Goal: Transaction & Acquisition: Book appointment/travel/reservation

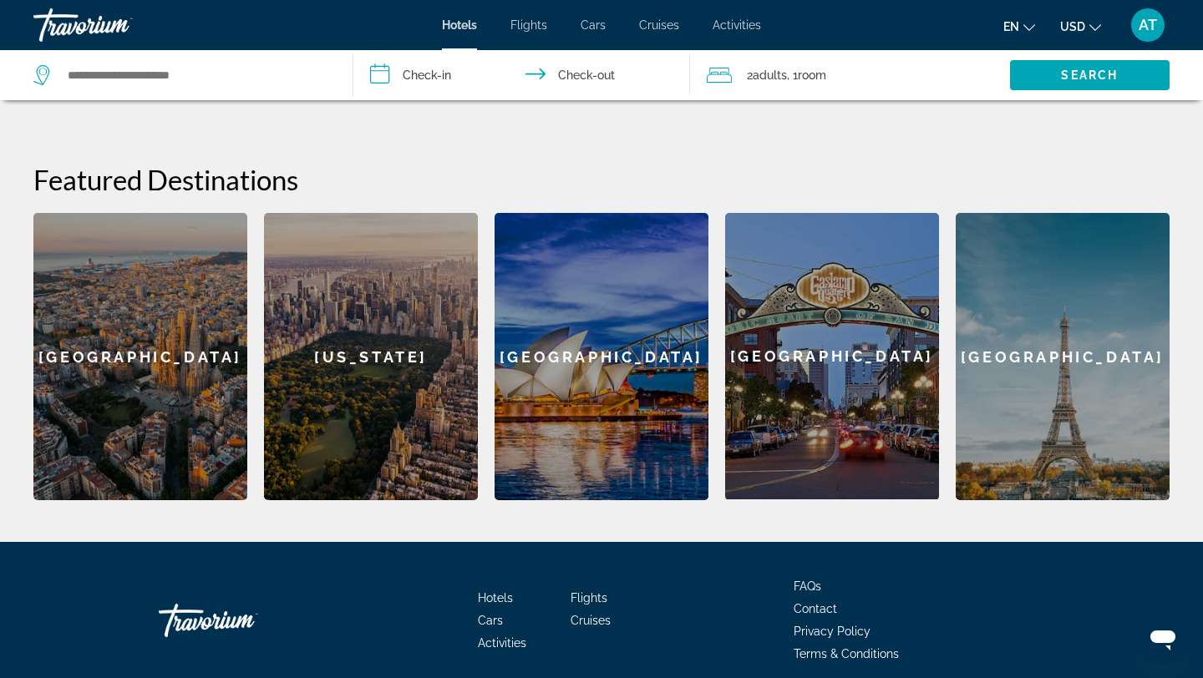
scroll to position [479, 0]
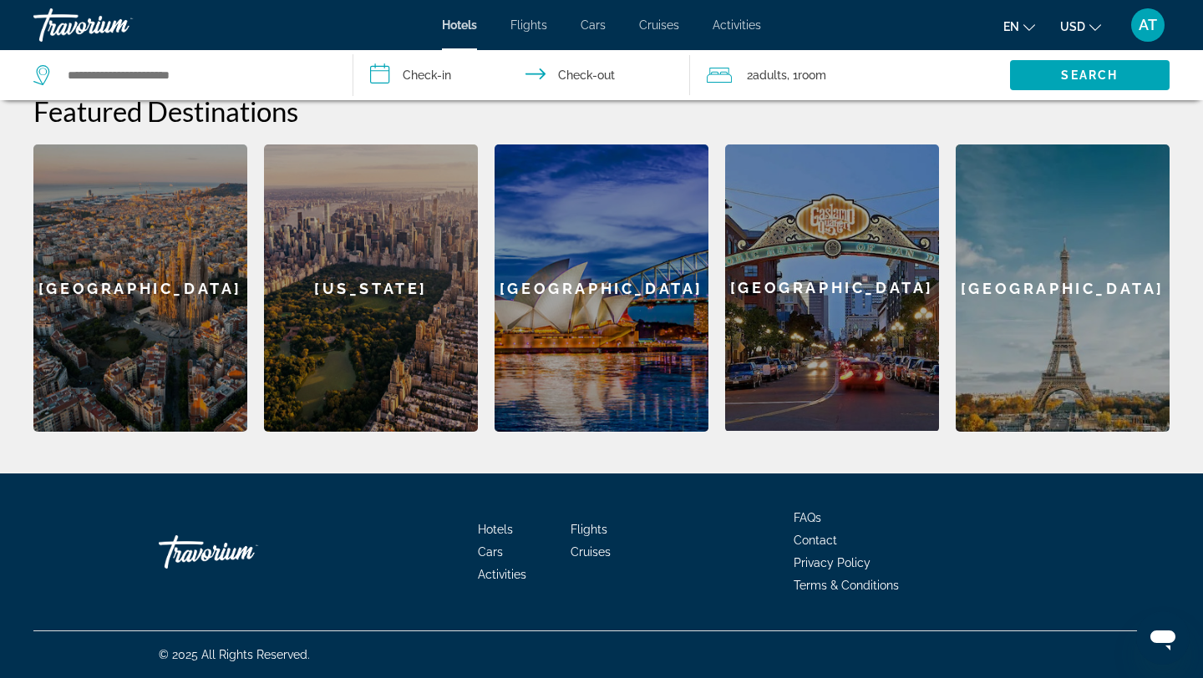
click at [792, 357] on div "[GEOGRAPHIC_DATA]" at bounding box center [832, 287] width 214 height 286
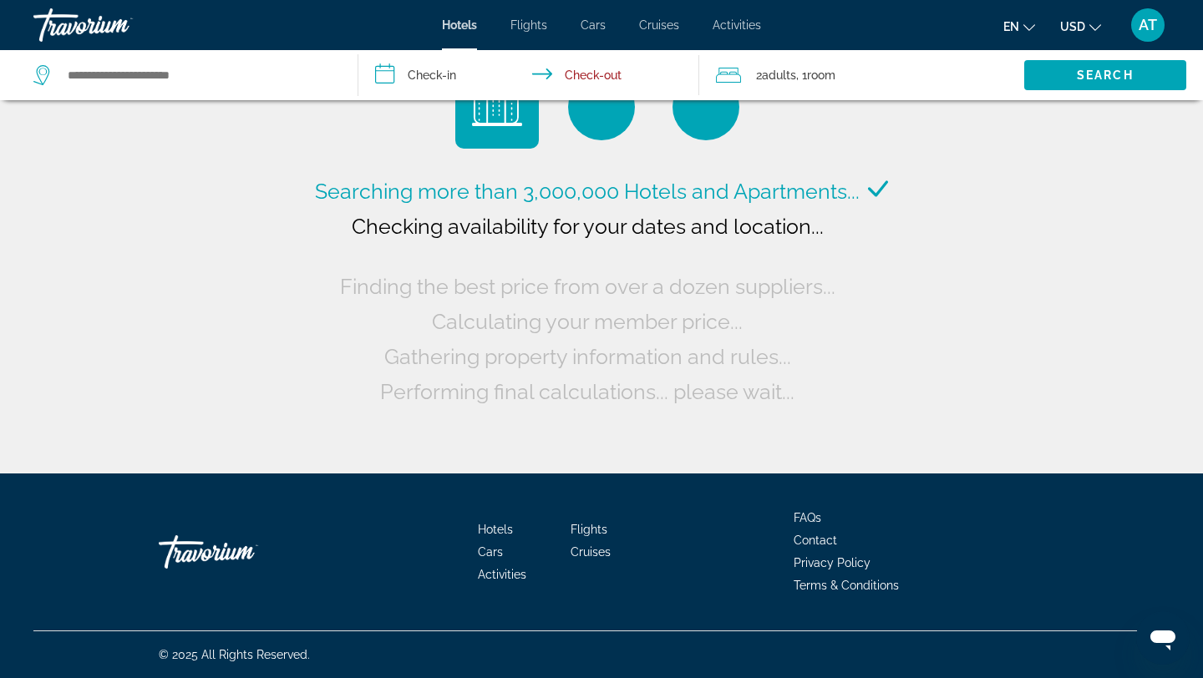
click at [773, 68] on span "Adults" at bounding box center [779, 74] width 34 height 13
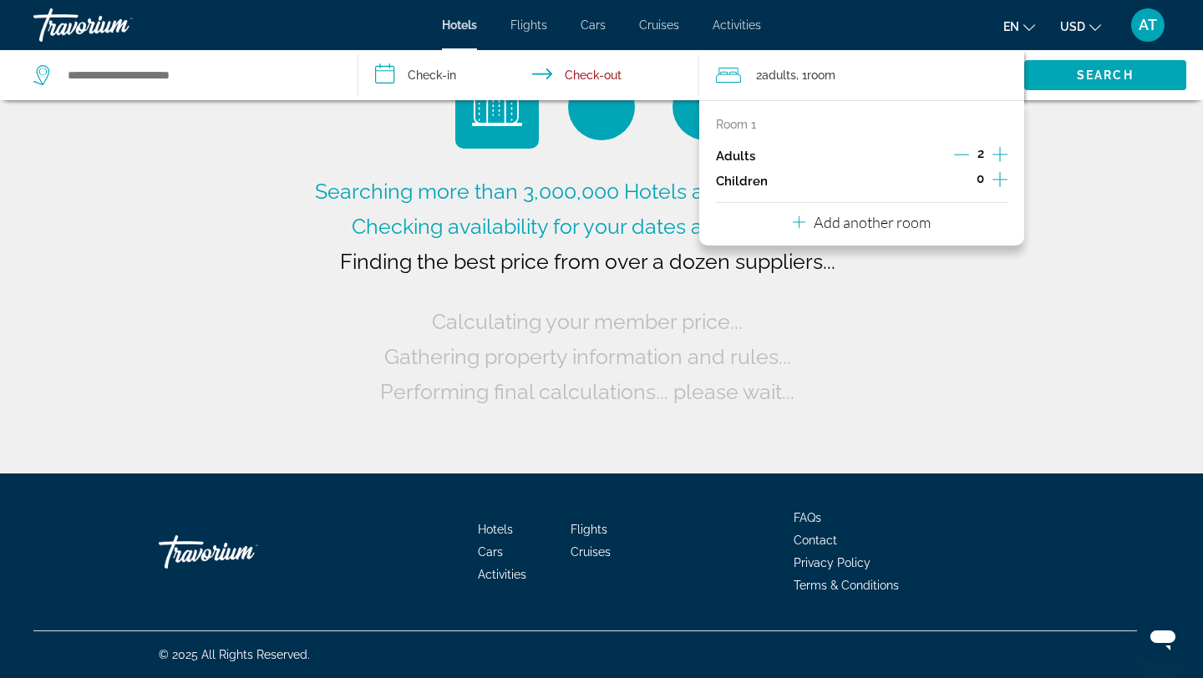
click at [996, 179] on icon "Increment children" at bounding box center [999, 179] width 15 height 15
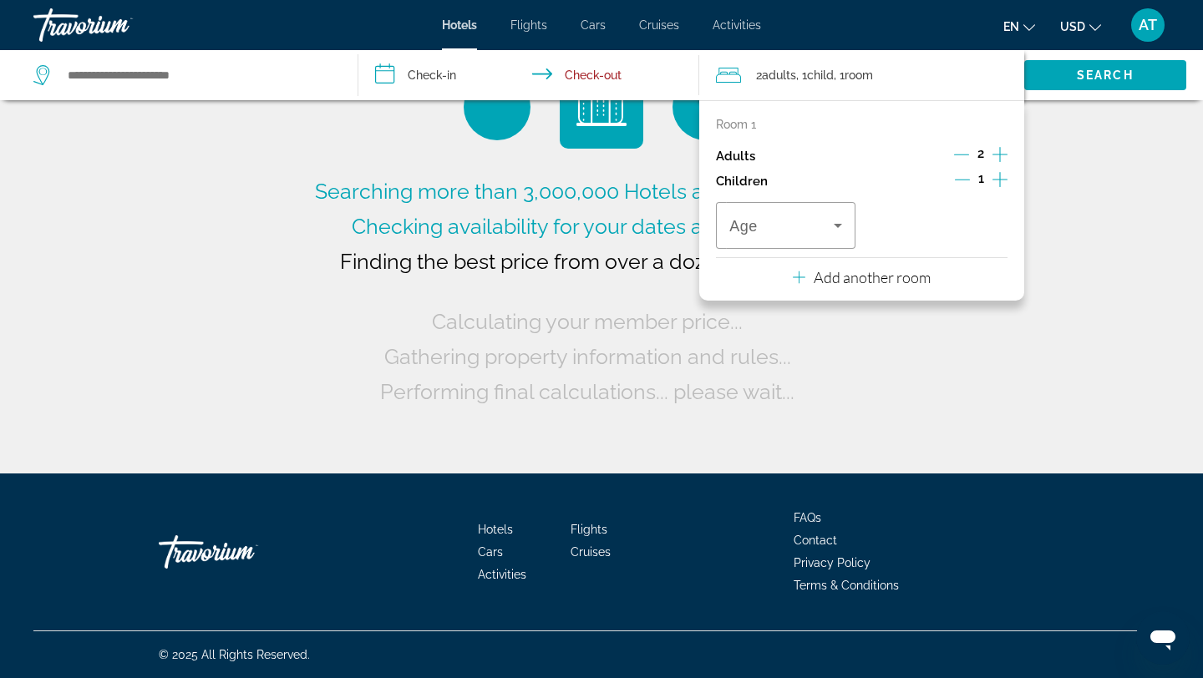
click at [996, 179] on icon "Increment children" at bounding box center [999, 179] width 15 height 15
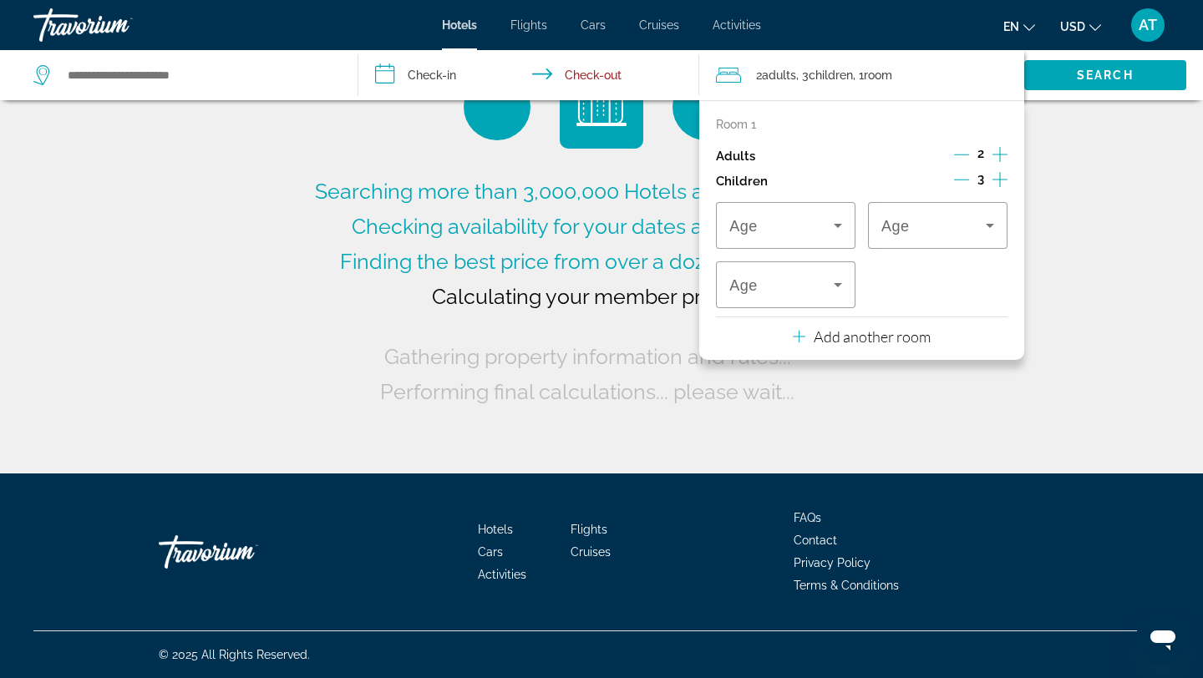
click at [1107, 169] on div "Searching more than 3,000,000 Hotels and Apartments... Checking availability fo…" at bounding box center [601, 237] width 1203 height 474
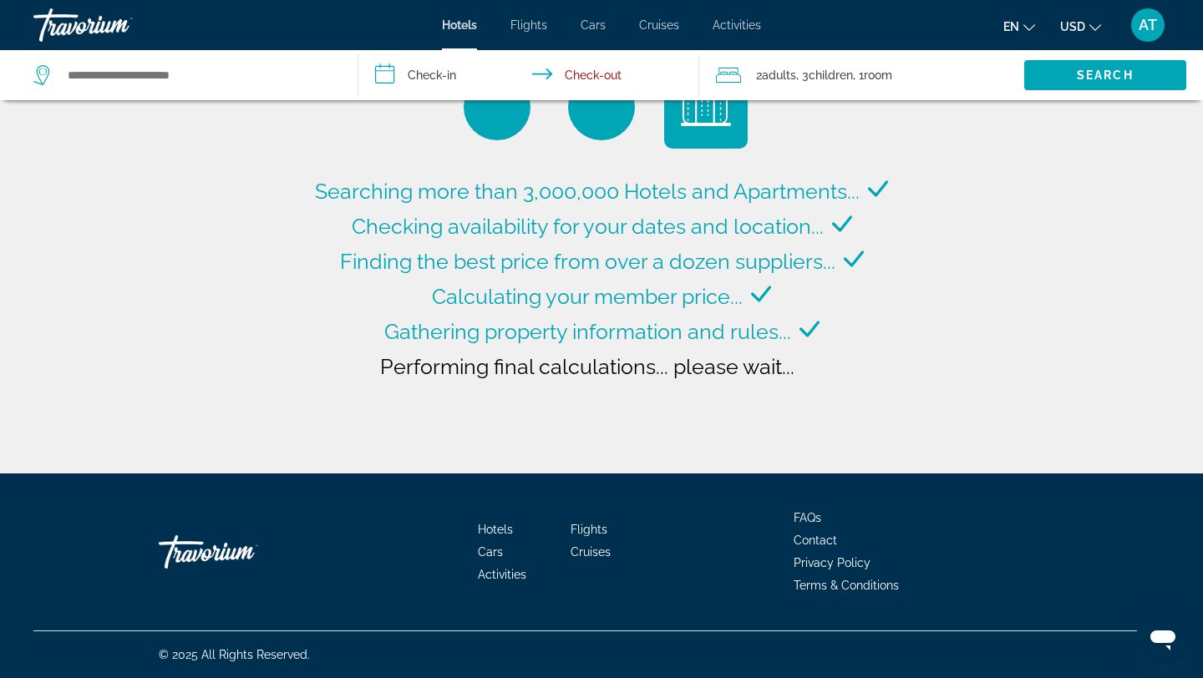
type input "**********"
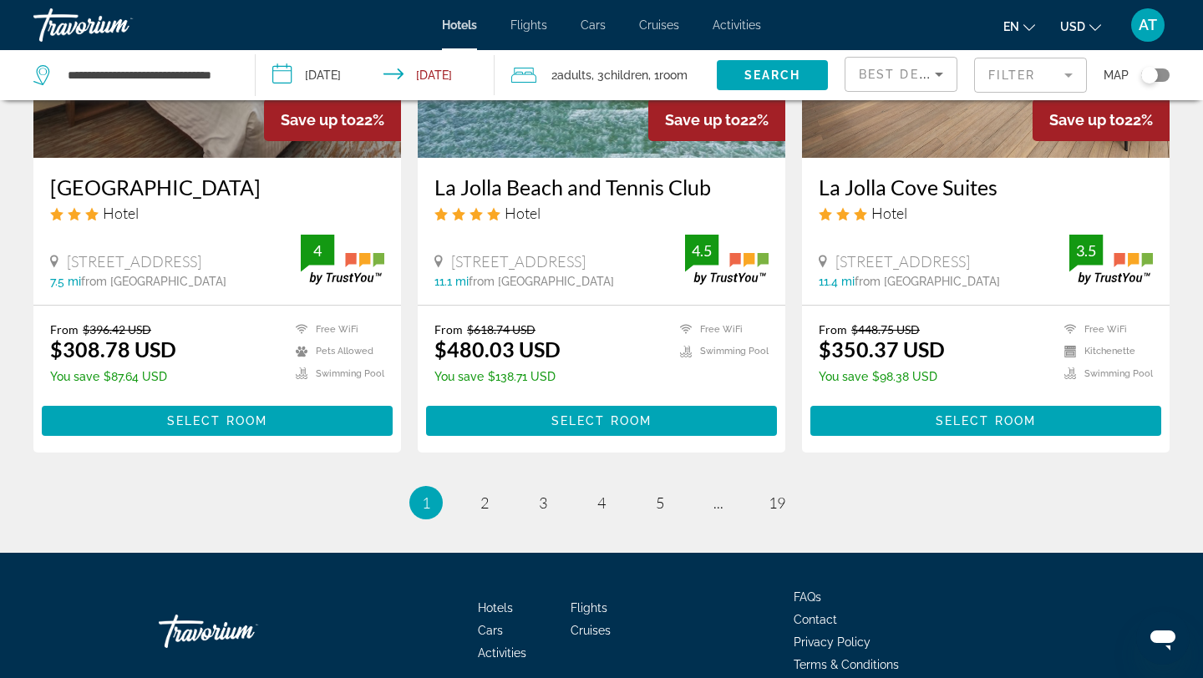
scroll to position [2208, 0]
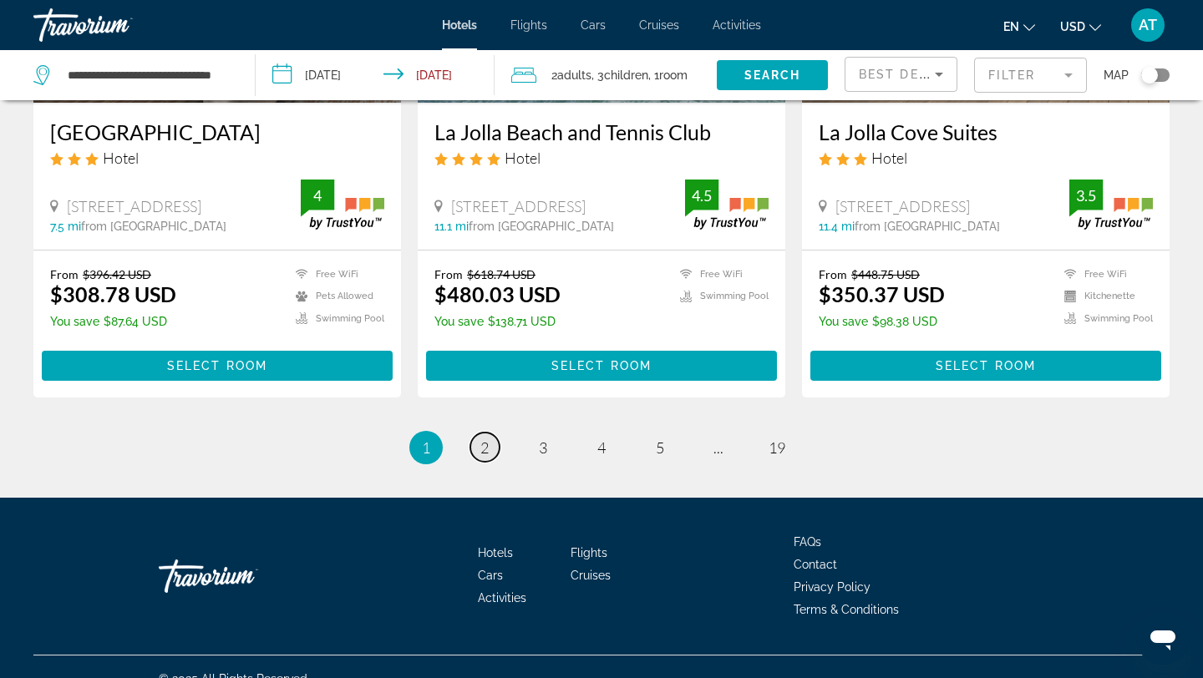
click at [472, 433] on link "page 2" at bounding box center [484, 447] width 29 height 29
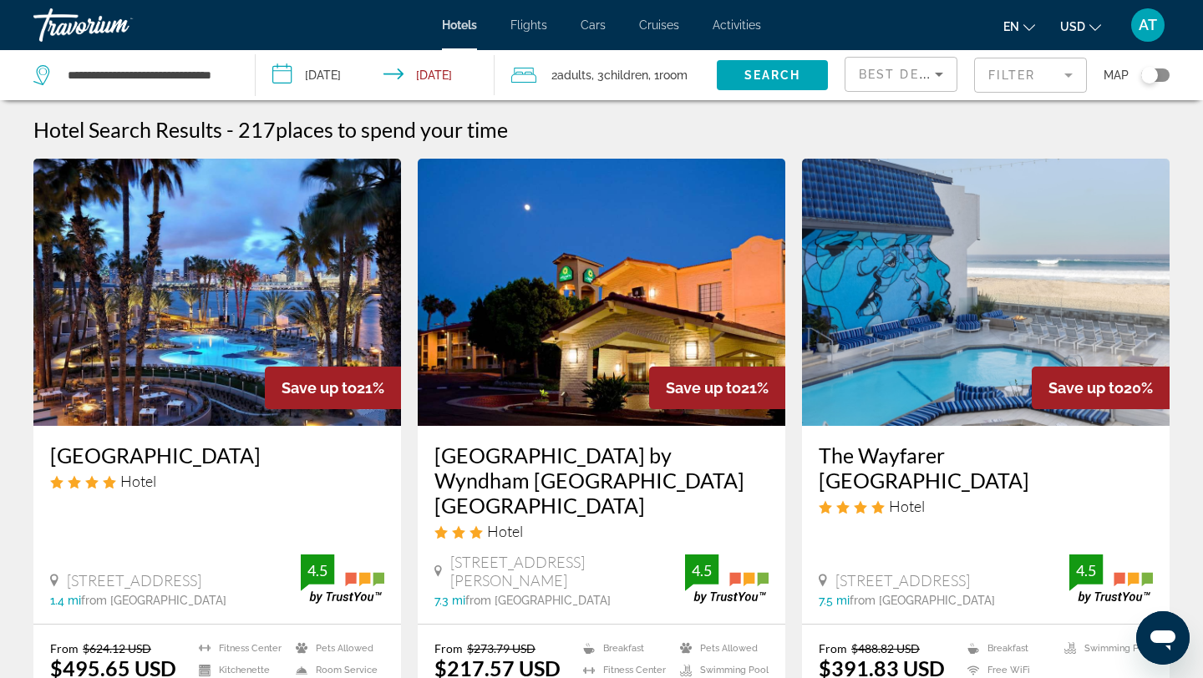
click at [663, 29] on span "Cruises" at bounding box center [659, 24] width 40 height 13
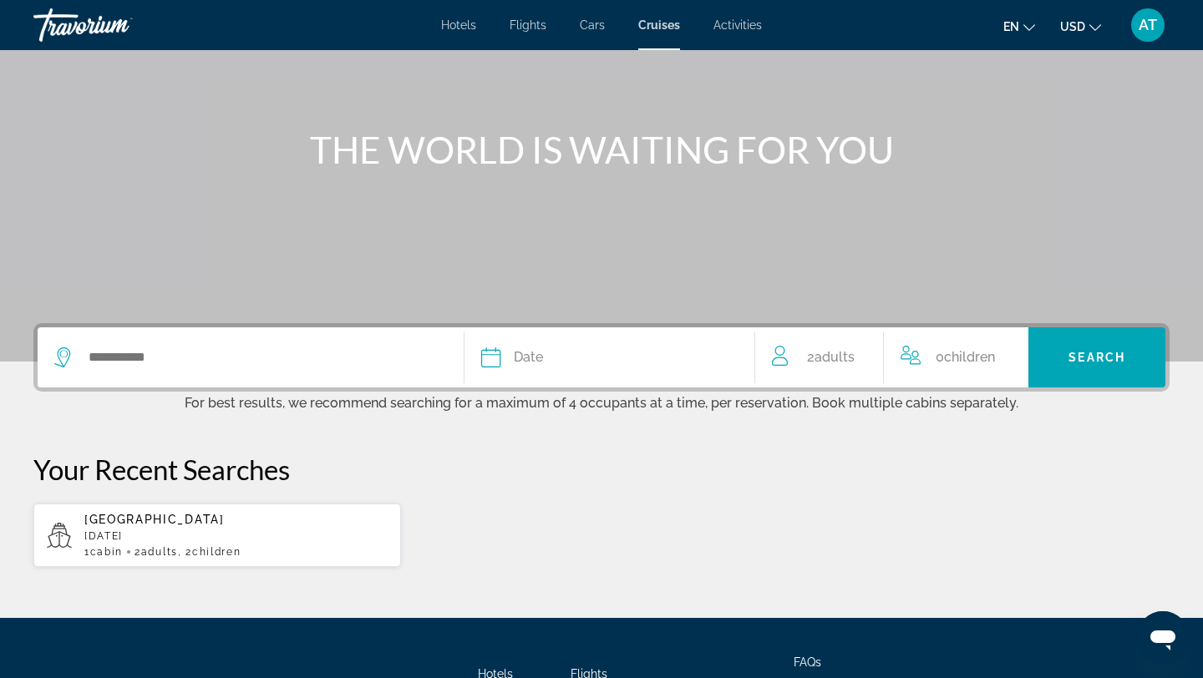
scroll to position [284, 0]
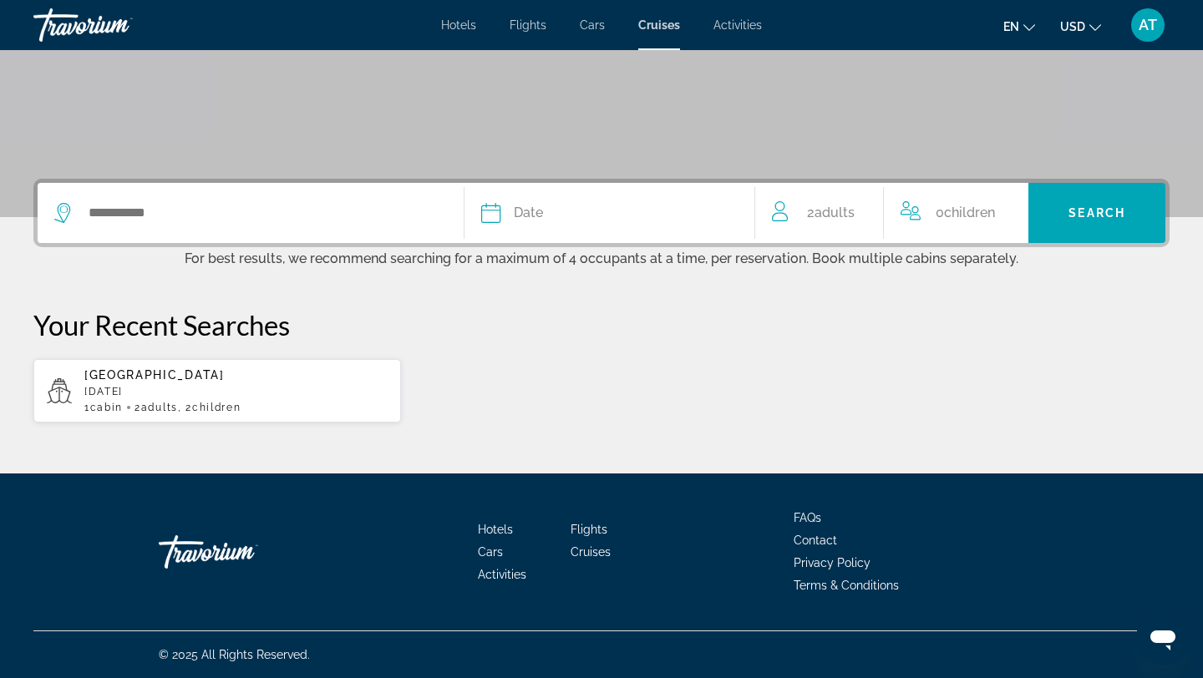
click at [223, 402] on span "Children" at bounding box center [216, 408] width 48 height 12
type input "**********"
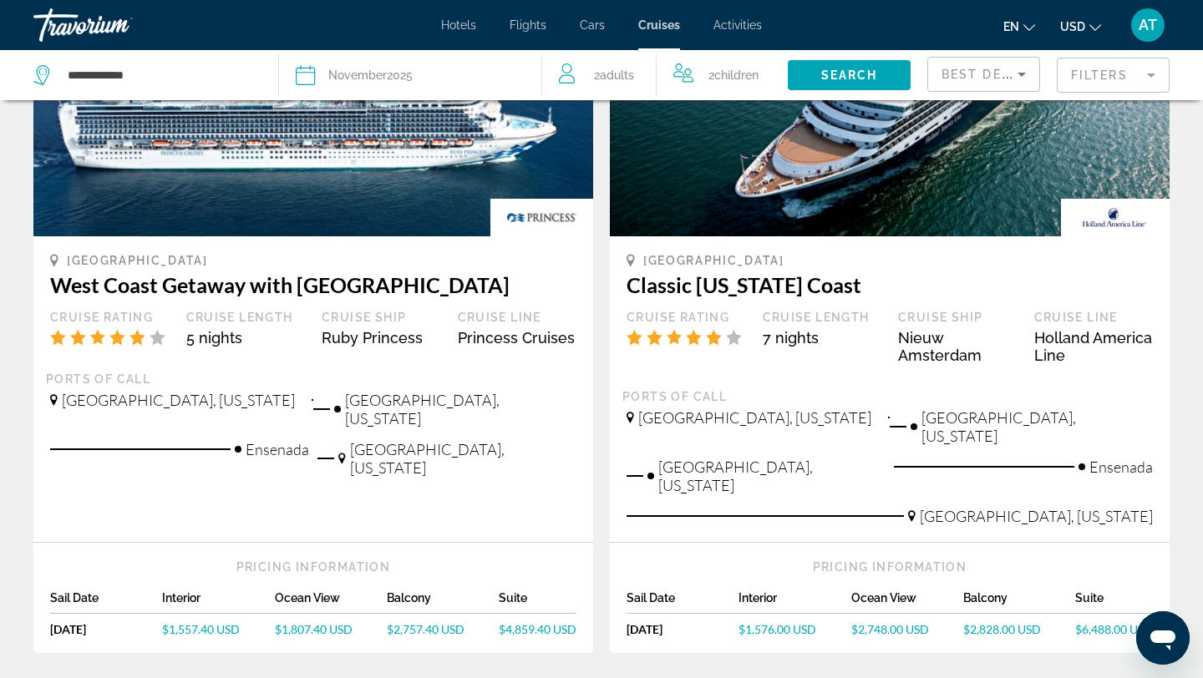
scroll to position [210, 0]
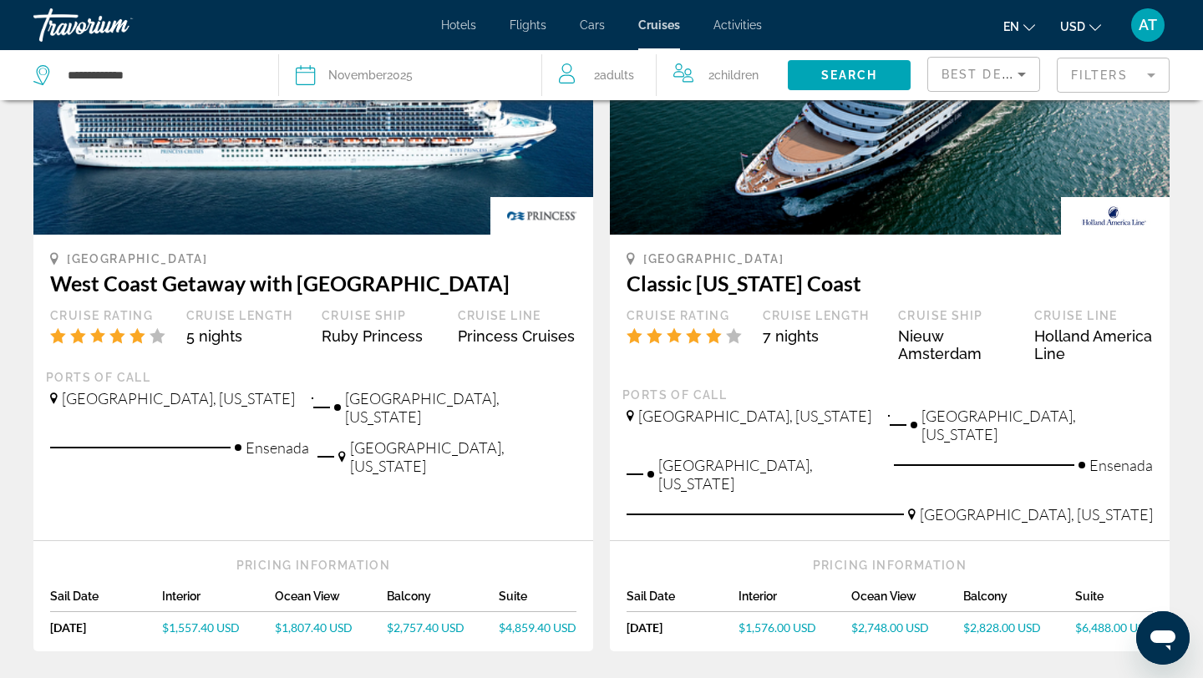
click at [854, 371] on div "Cruise Length 7 nights" at bounding box center [822, 341] width 136 height 67
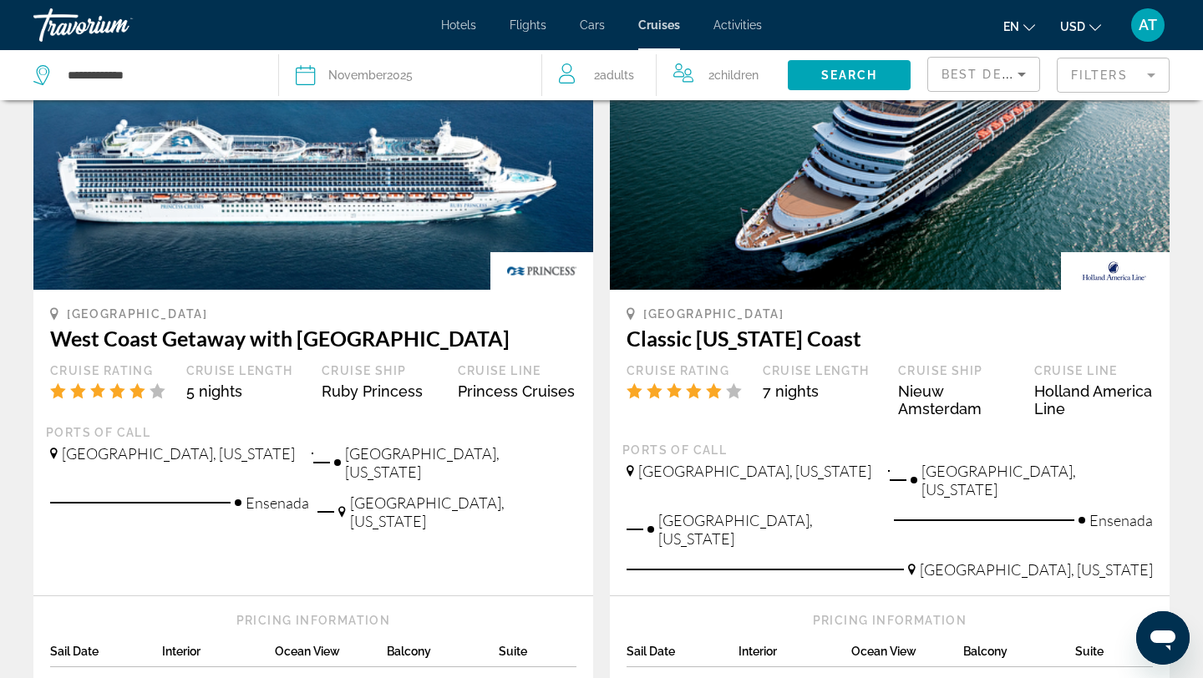
scroll to position [78, 0]
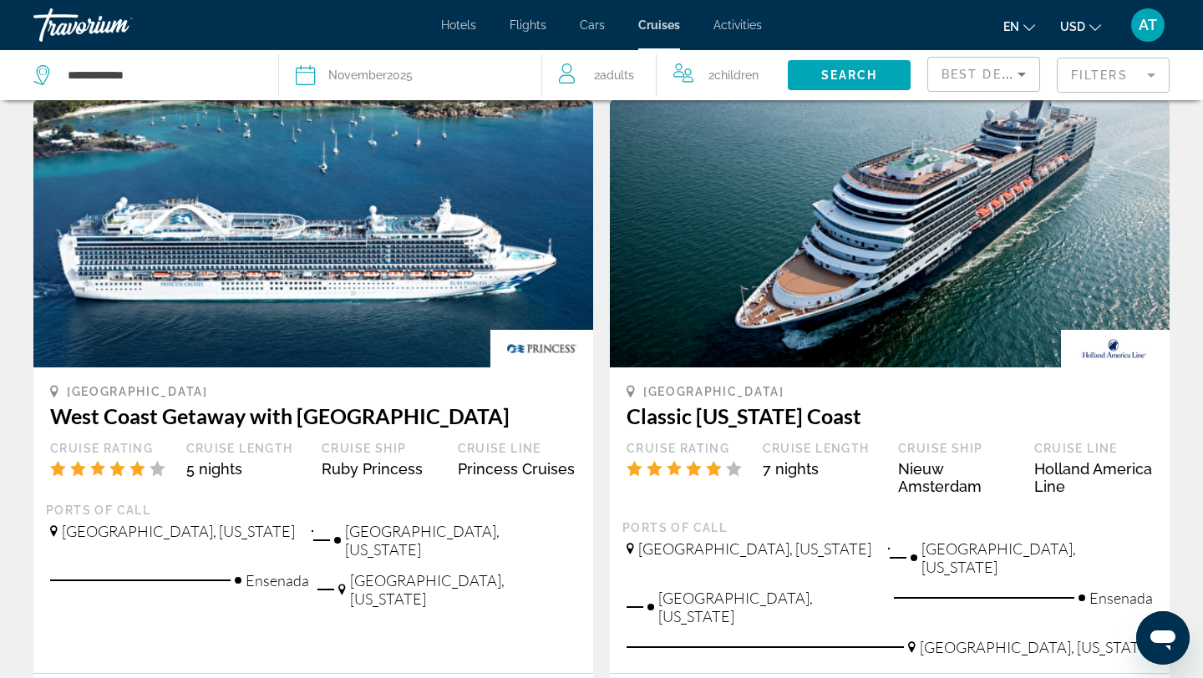
click at [832, 384] on div "[GEOGRAPHIC_DATA]" at bounding box center [889, 391] width 526 height 15
click at [820, 300] on img "Main content" at bounding box center [890, 233] width 560 height 267
click at [773, 427] on h3 "Classic [US_STATE] Coast" at bounding box center [889, 415] width 526 height 25
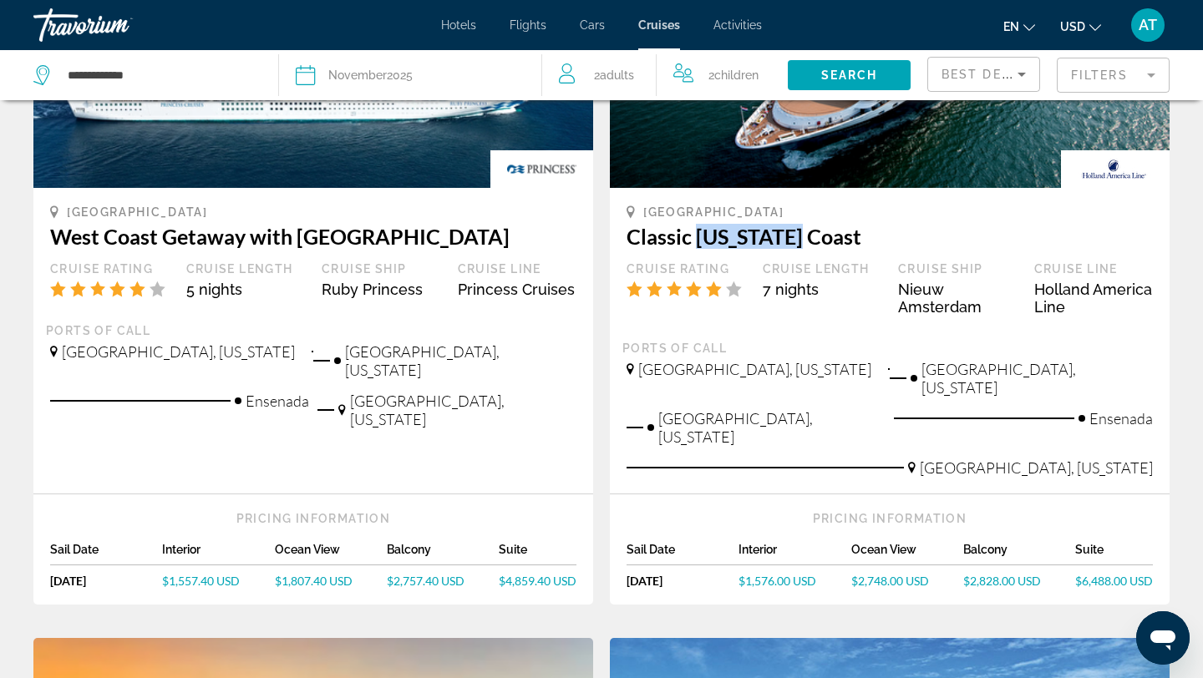
scroll to position [0, 0]
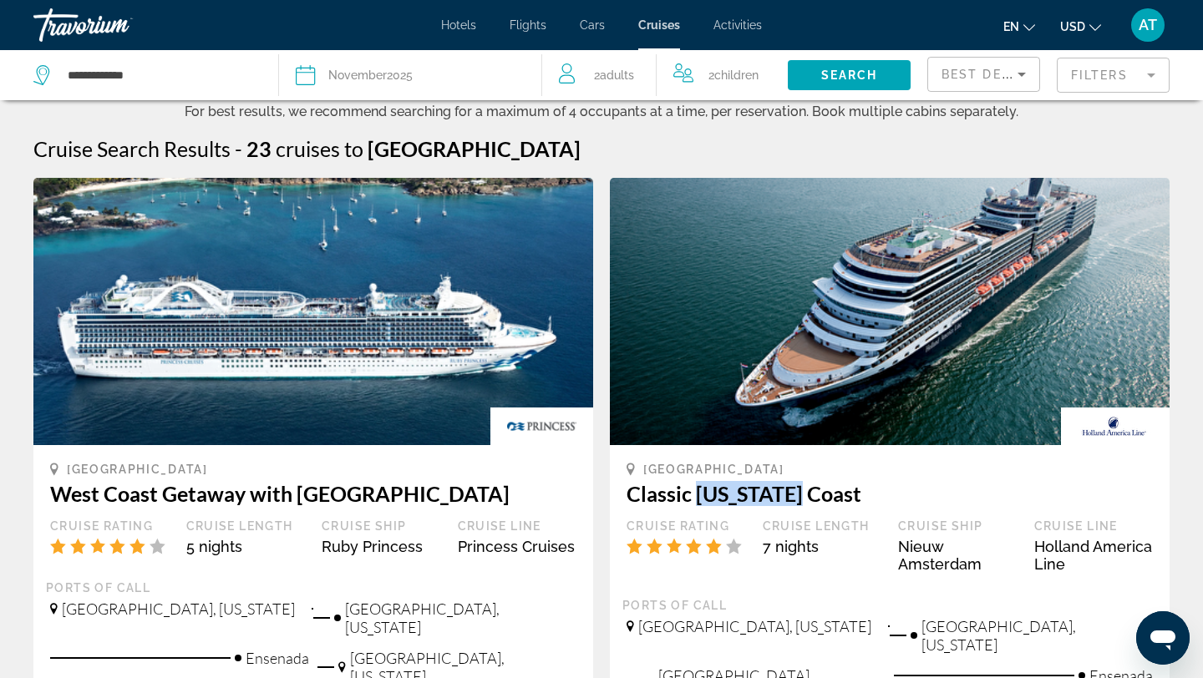
click at [1053, 357] on img "Main content" at bounding box center [890, 311] width 560 height 267
click at [941, 287] on img "Main content" at bounding box center [890, 311] width 560 height 267
click at [282, 284] on img "Main content" at bounding box center [313, 311] width 560 height 267
click at [226, 354] on img "Main content" at bounding box center [313, 311] width 560 height 267
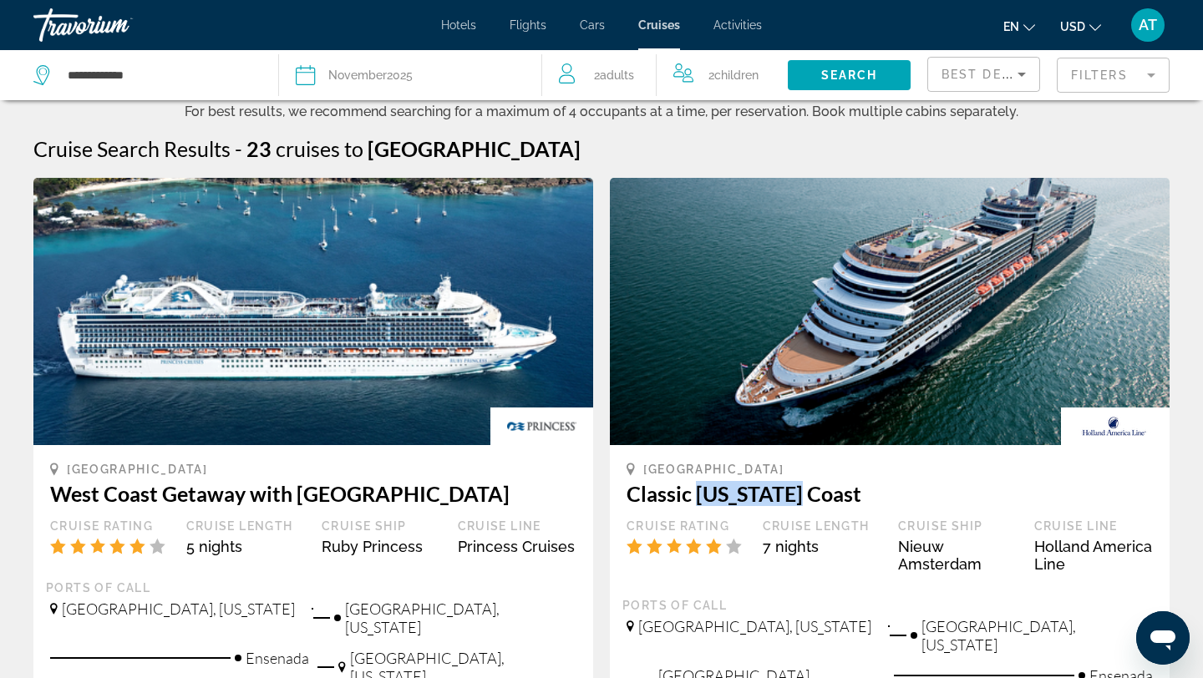
click at [226, 354] on img "Main content" at bounding box center [313, 311] width 560 height 267
click at [887, 505] on h3 "Classic [US_STATE] Coast" at bounding box center [889, 493] width 526 height 25
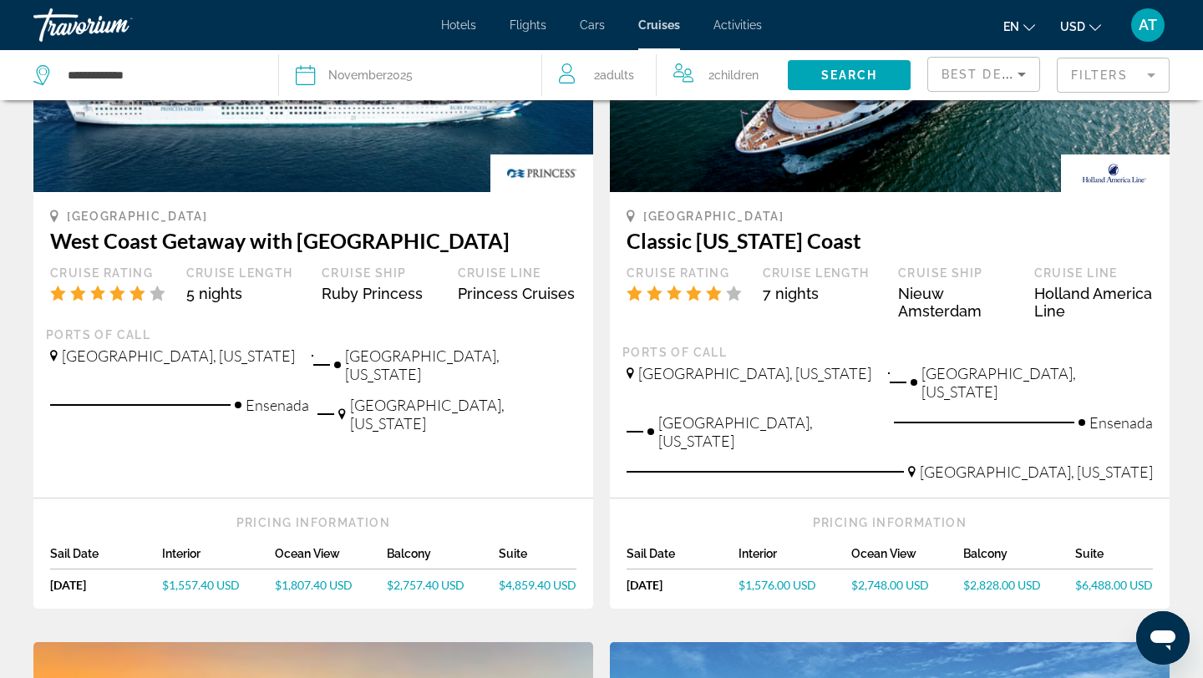
scroll to position [276, 0]
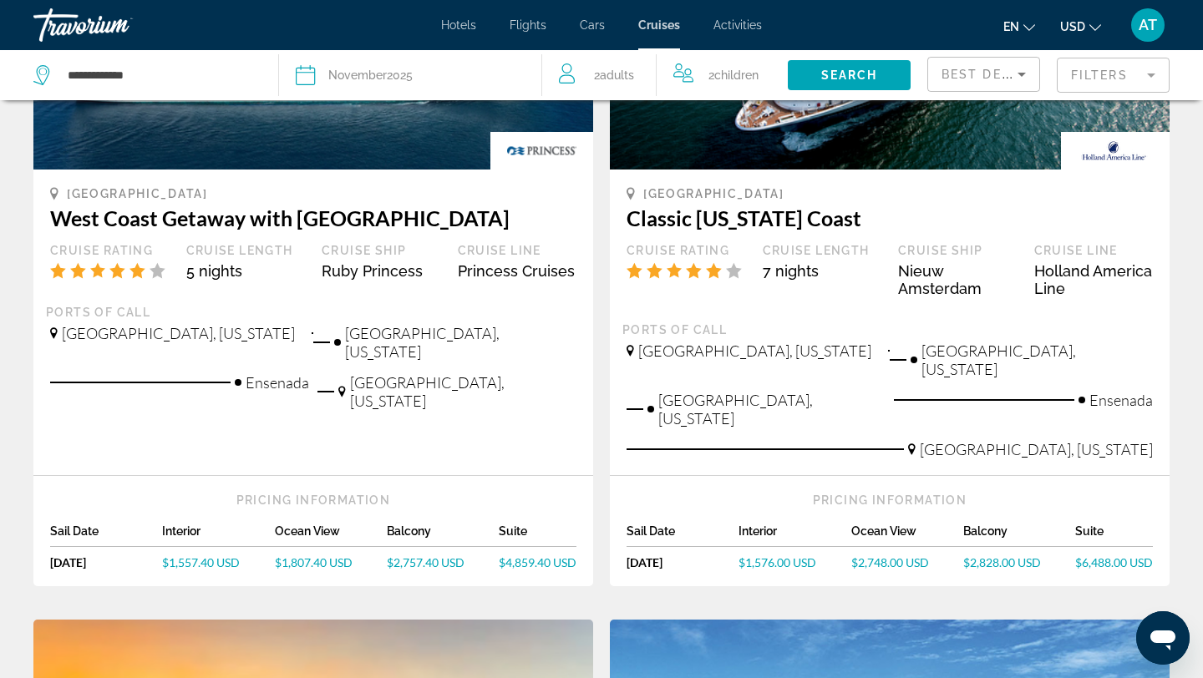
click at [1087, 555] on span "$6,488.00 USD" at bounding box center [1114, 562] width 78 height 14
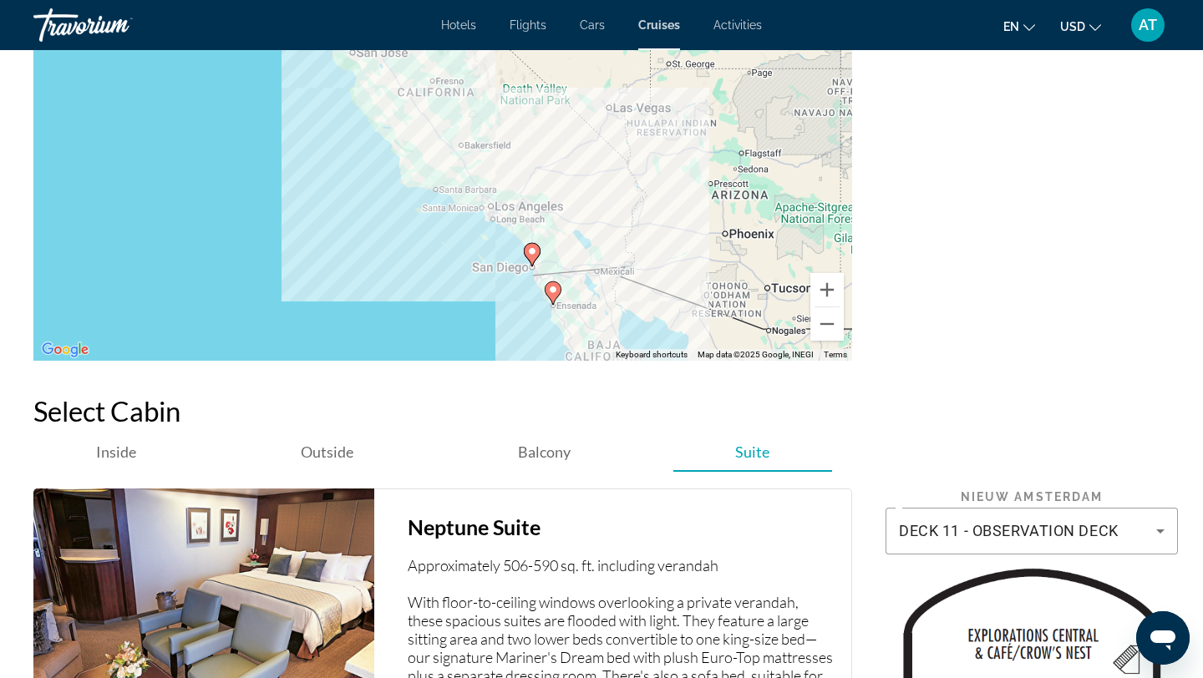
scroll to position [2162, 0]
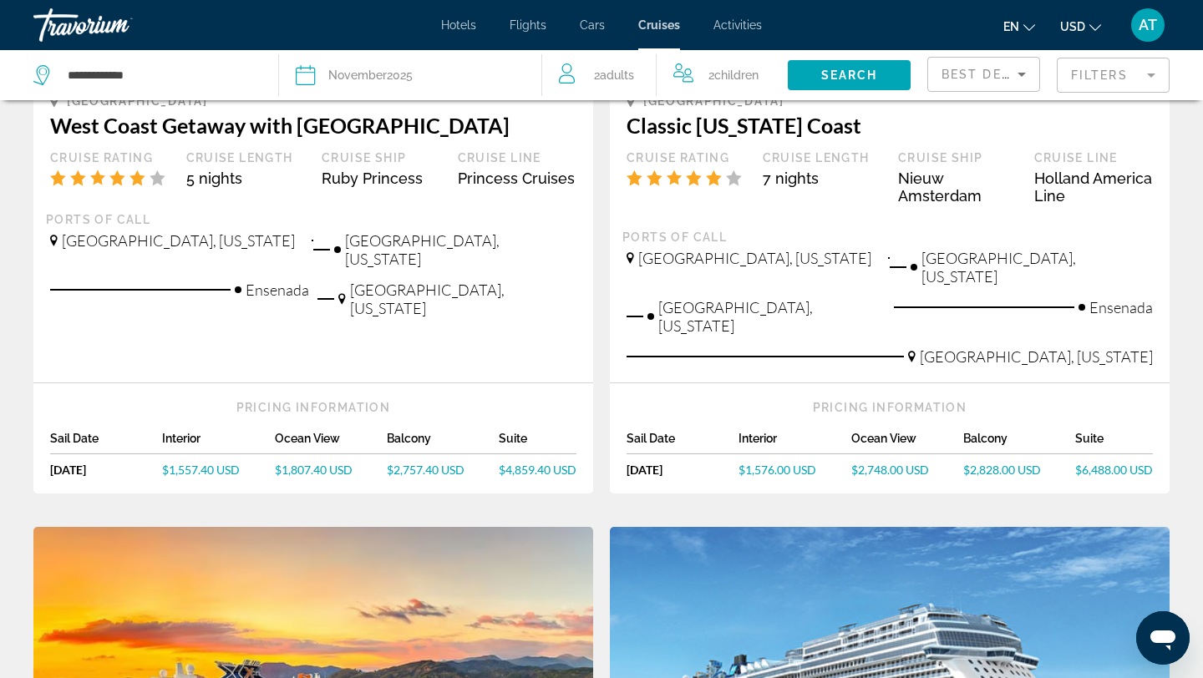
scroll to position [377, 0]
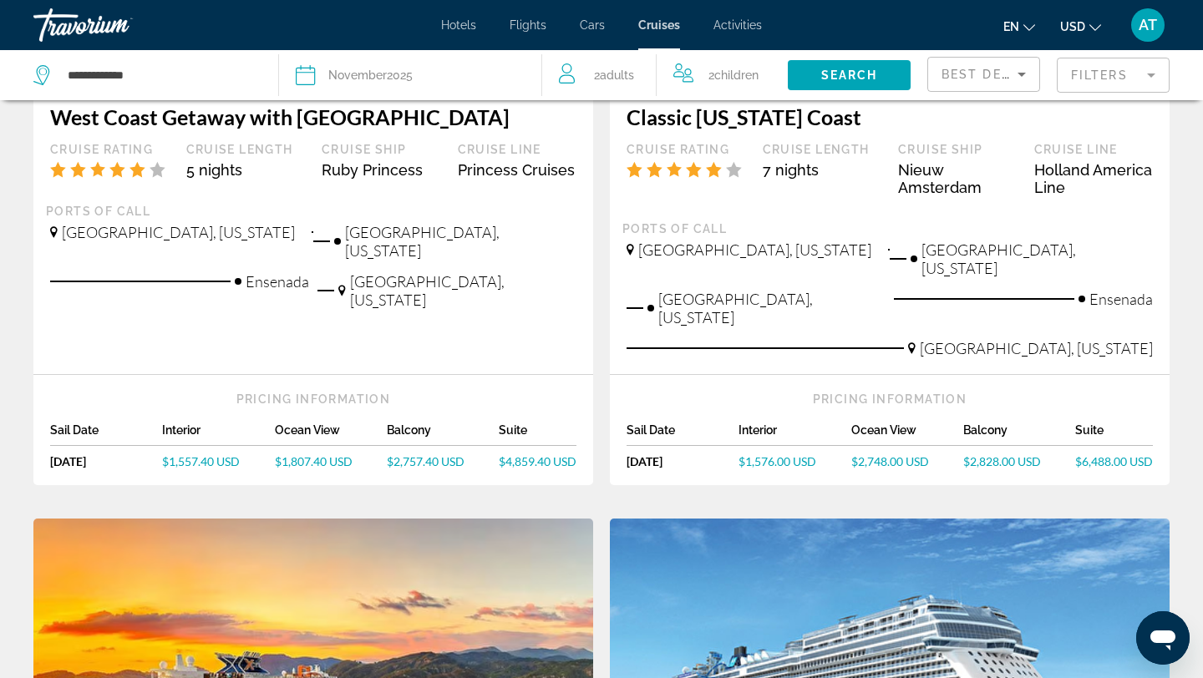
click at [540, 454] on span "$4,859.40 USD" at bounding box center [538, 461] width 78 height 14
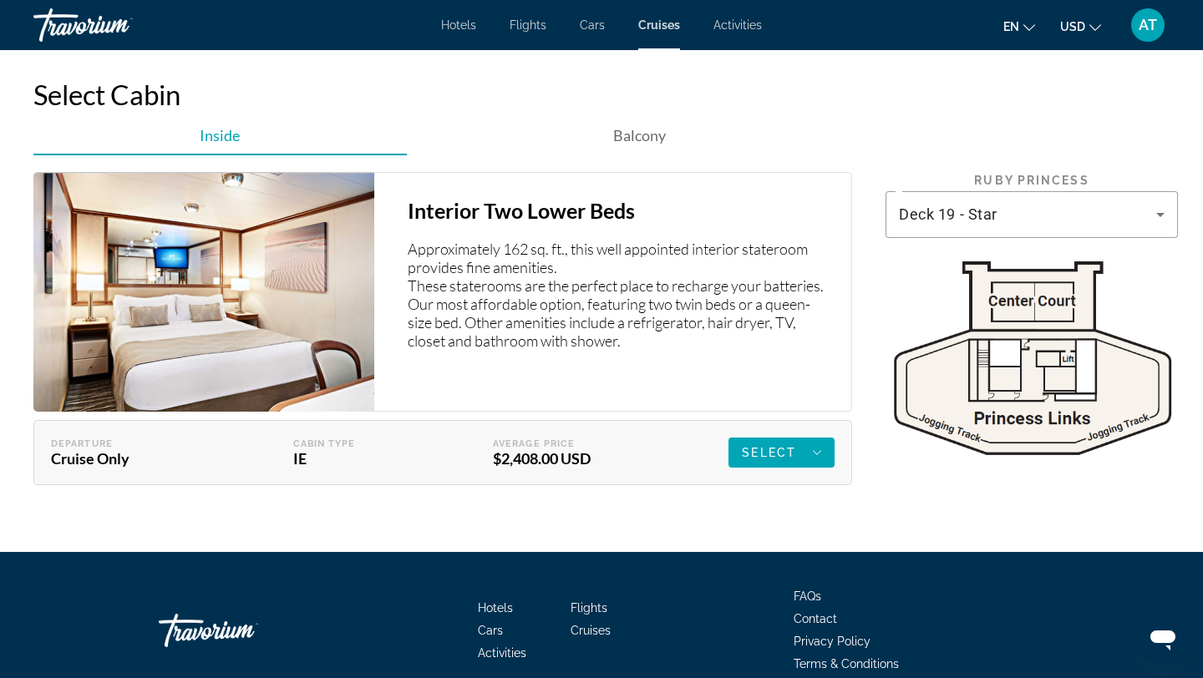
scroll to position [2511, 0]
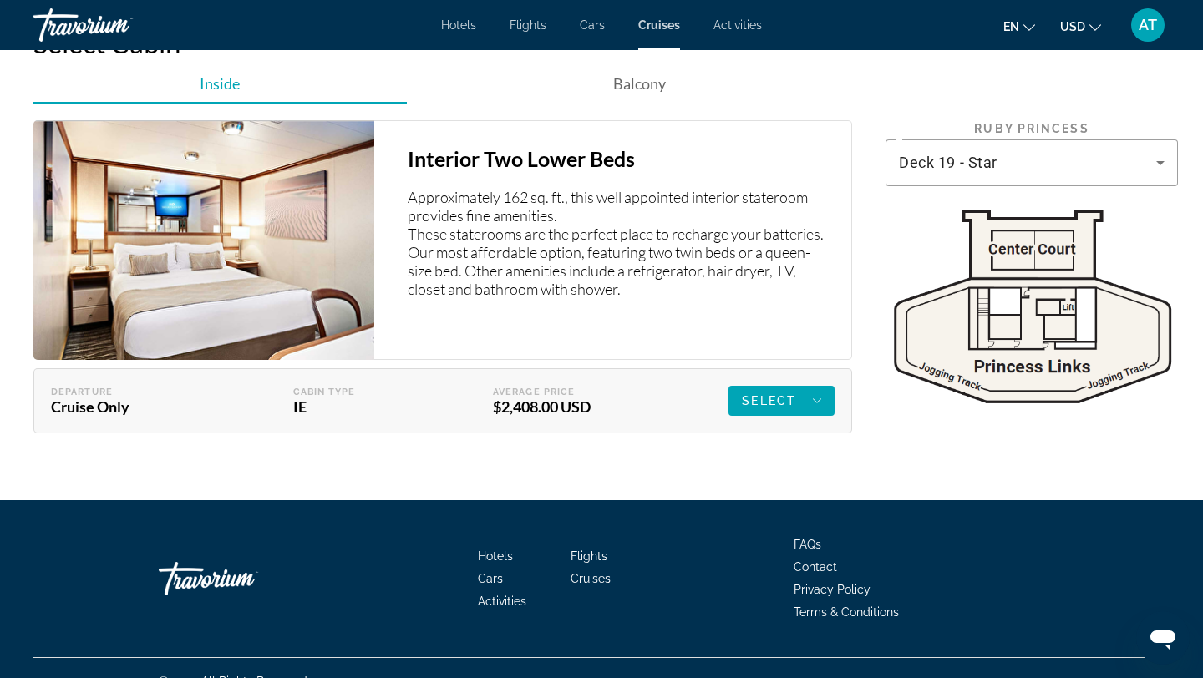
click at [848, 385] on div "Departure Cruise Only Cabin Type IE Average Price $2,408.00 USD Select Deselect" at bounding box center [442, 400] width 819 height 65
click at [798, 391] on div "Select" at bounding box center [781, 401] width 79 height 20
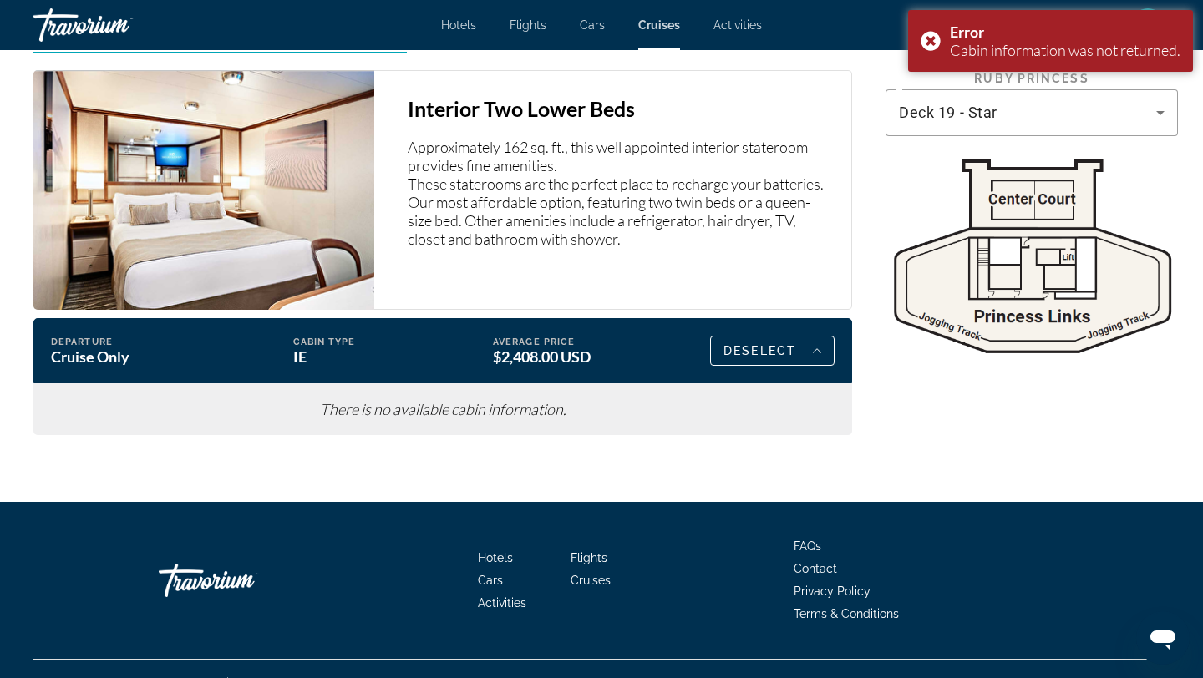
scroll to position [2563, 0]
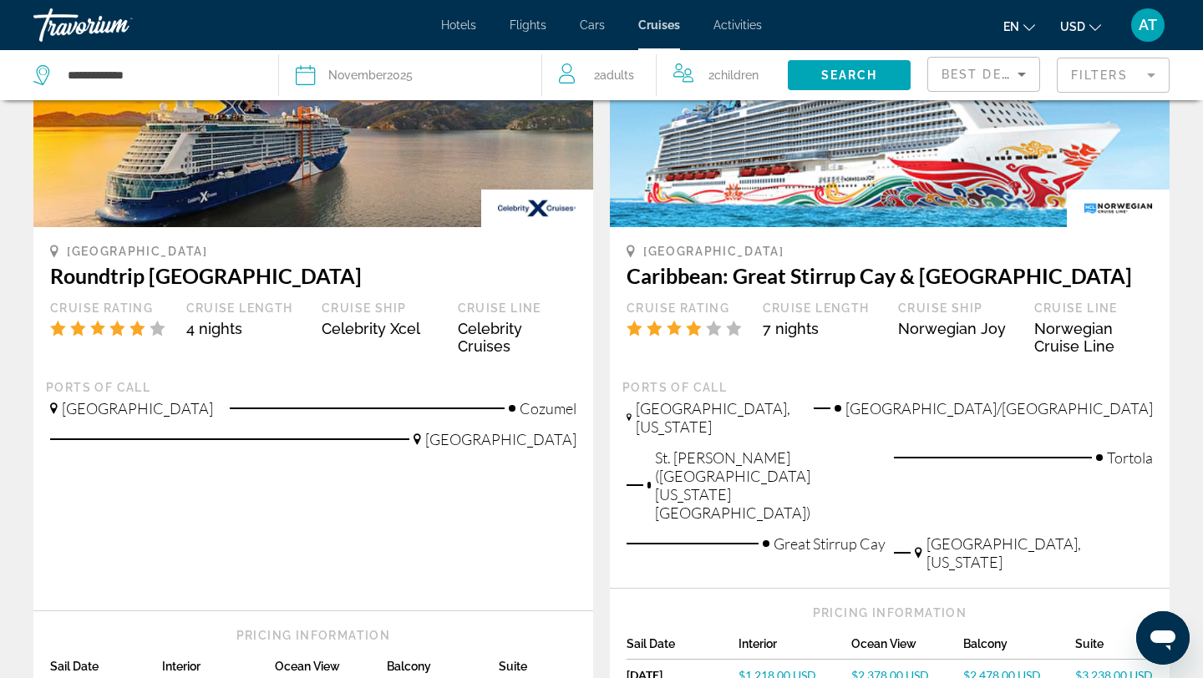
scroll to position [939, 0]
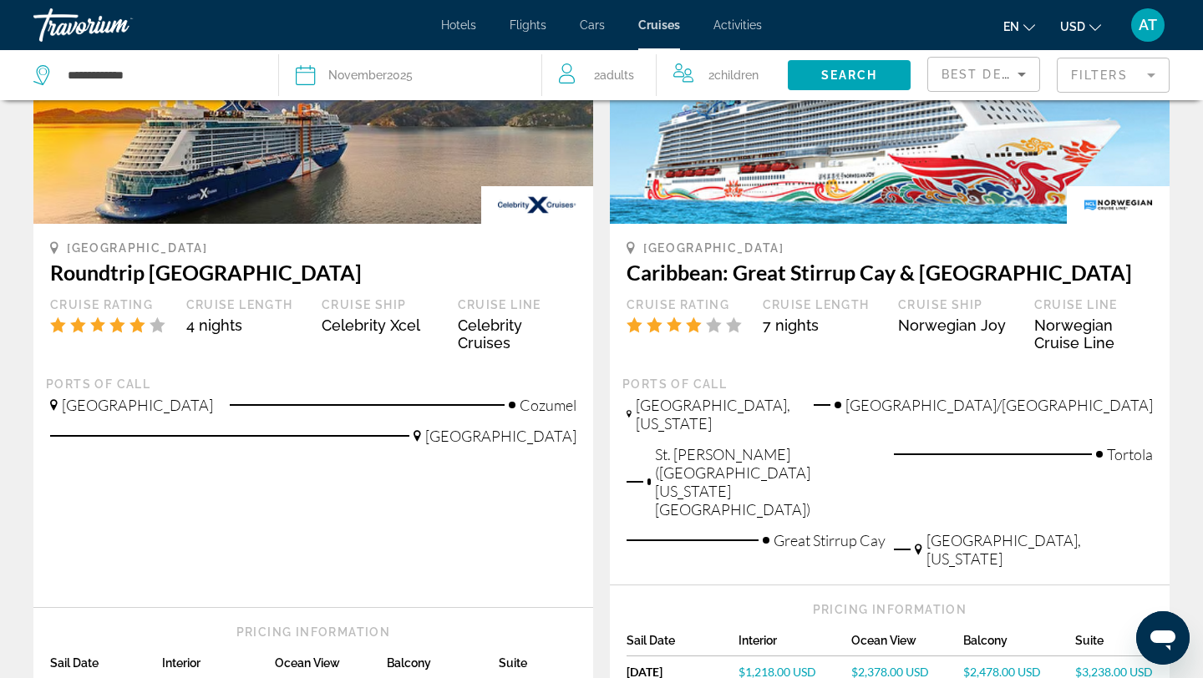
click at [1140, 665] on span "$3,238.00 USD" at bounding box center [1114, 672] width 78 height 14
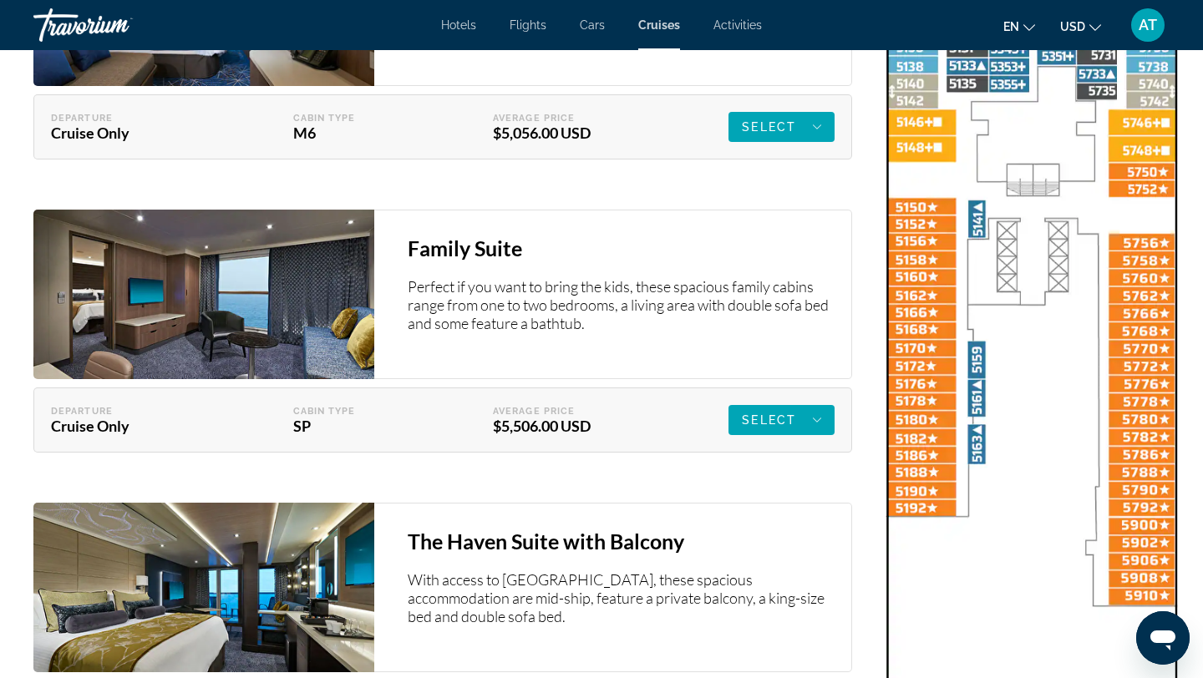
scroll to position [3998, 0]
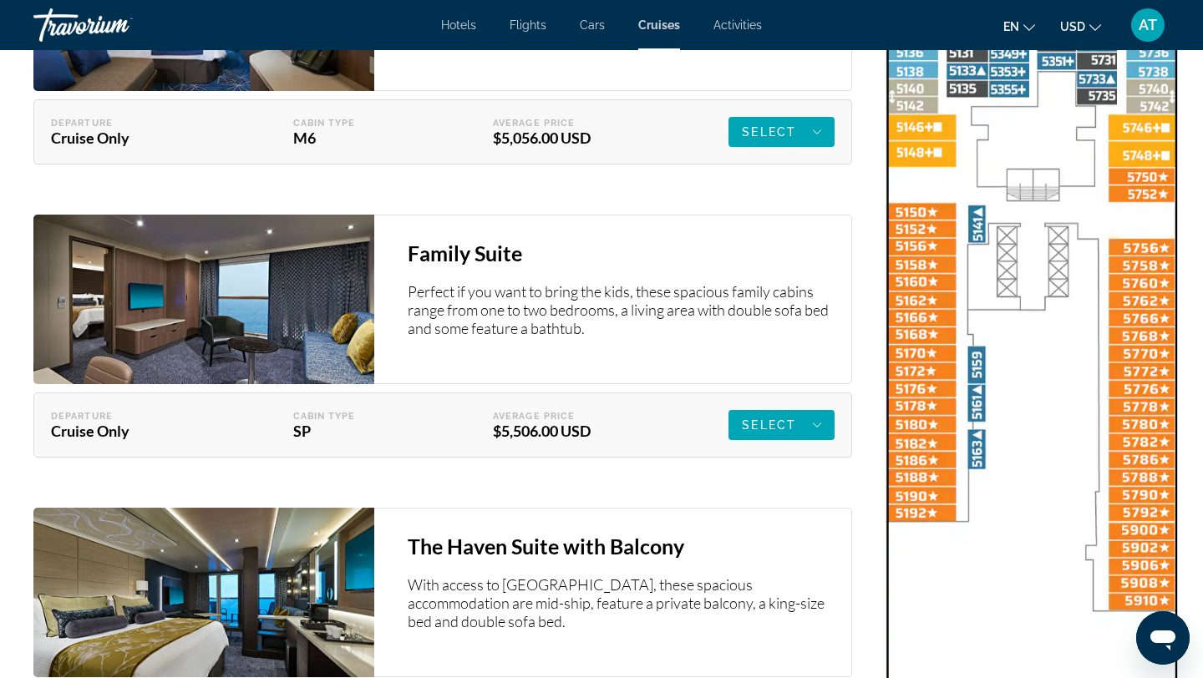
click at [919, 175] on img "Main content" at bounding box center [1031, 433] width 292 height 2139
click at [909, 182] on img "Main content" at bounding box center [1031, 433] width 292 height 2139
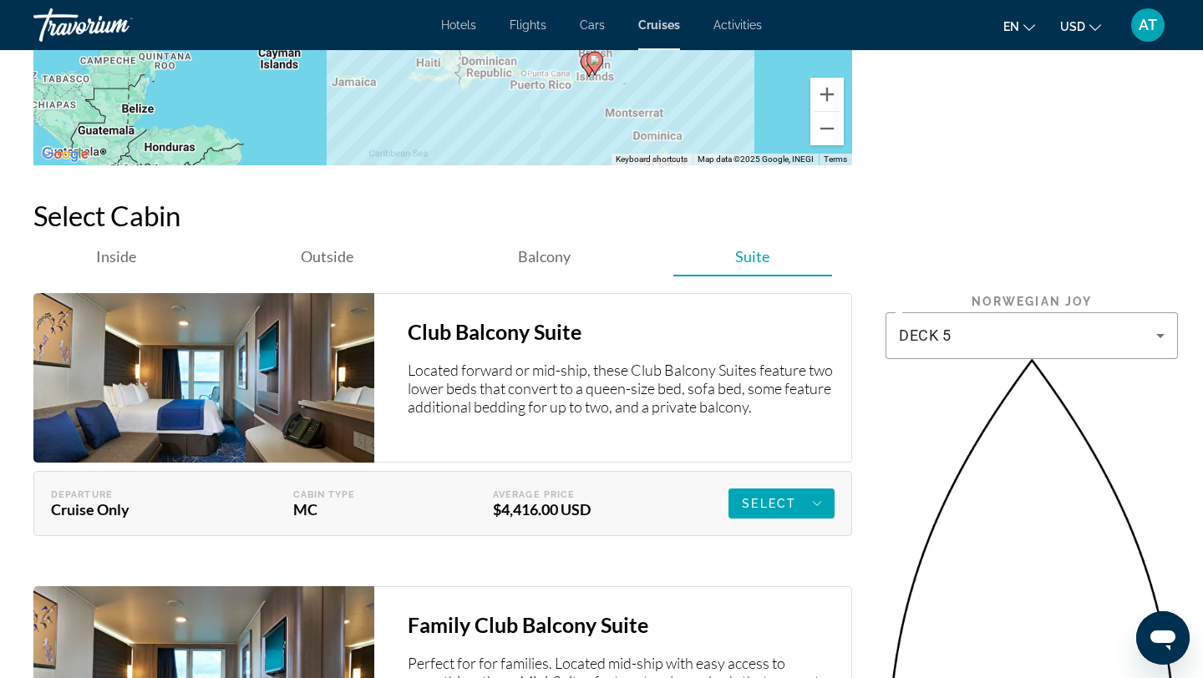
scroll to position [2902, 0]
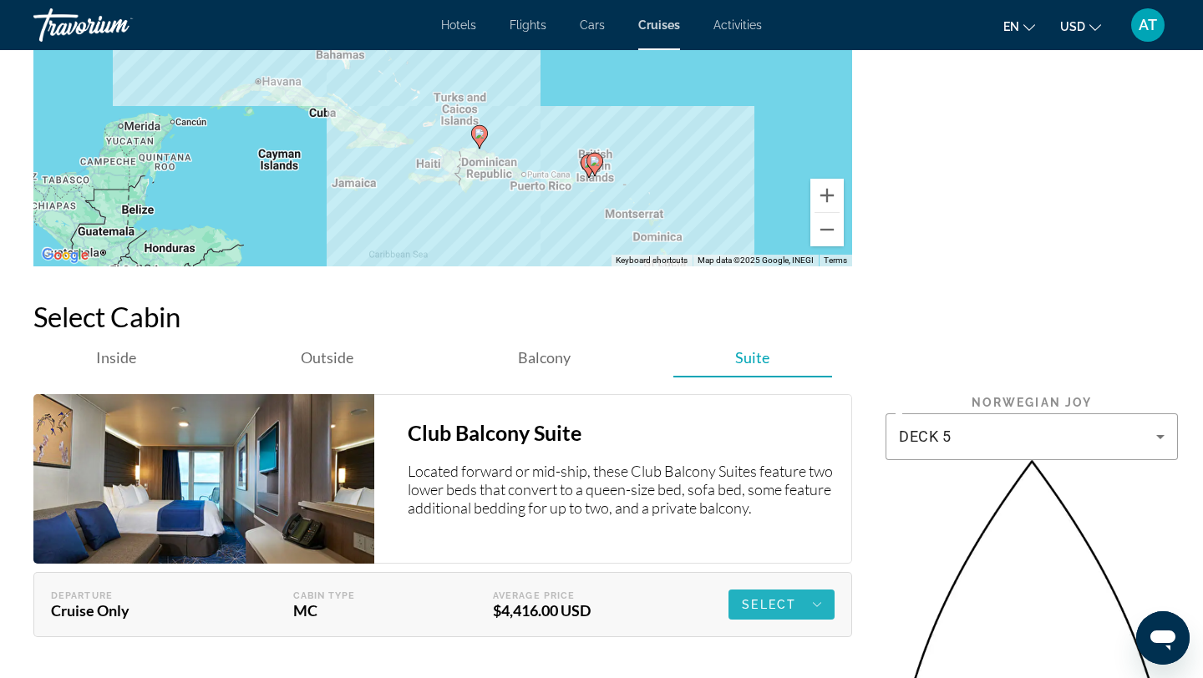
click at [770, 598] on span "Select" at bounding box center [769, 604] width 54 height 13
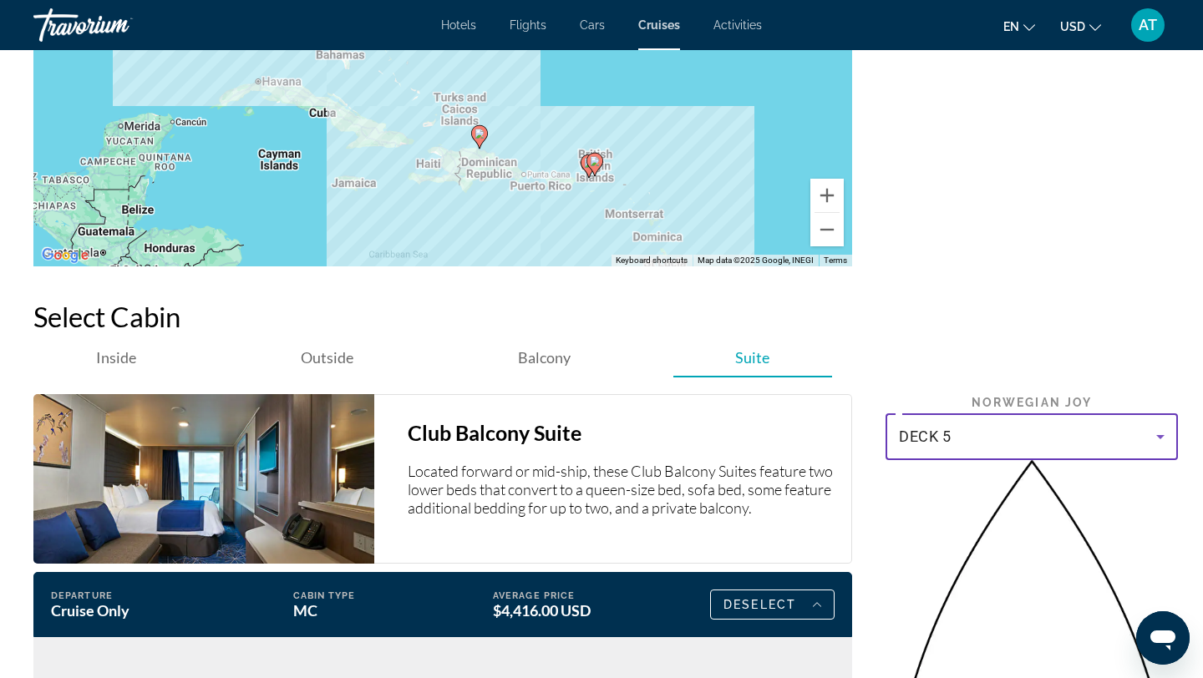
click at [1010, 427] on div "DECK 5" at bounding box center [1027, 437] width 257 height 20
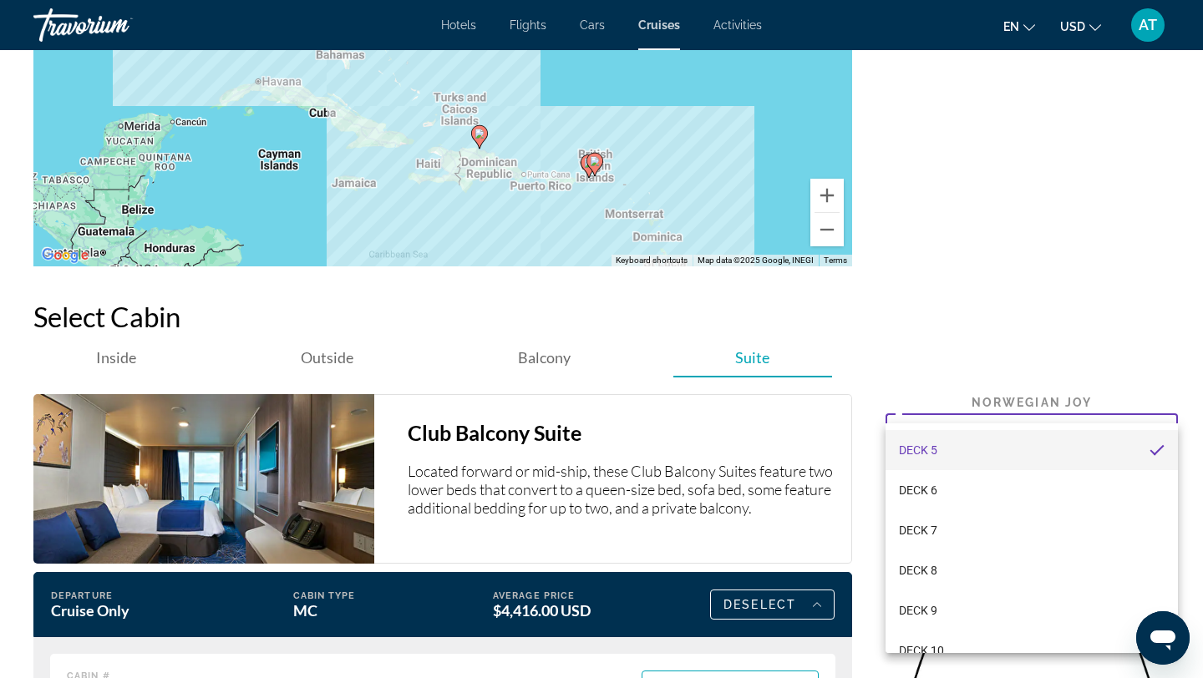
click at [1010, 400] on div at bounding box center [601, 339] width 1203 height 678
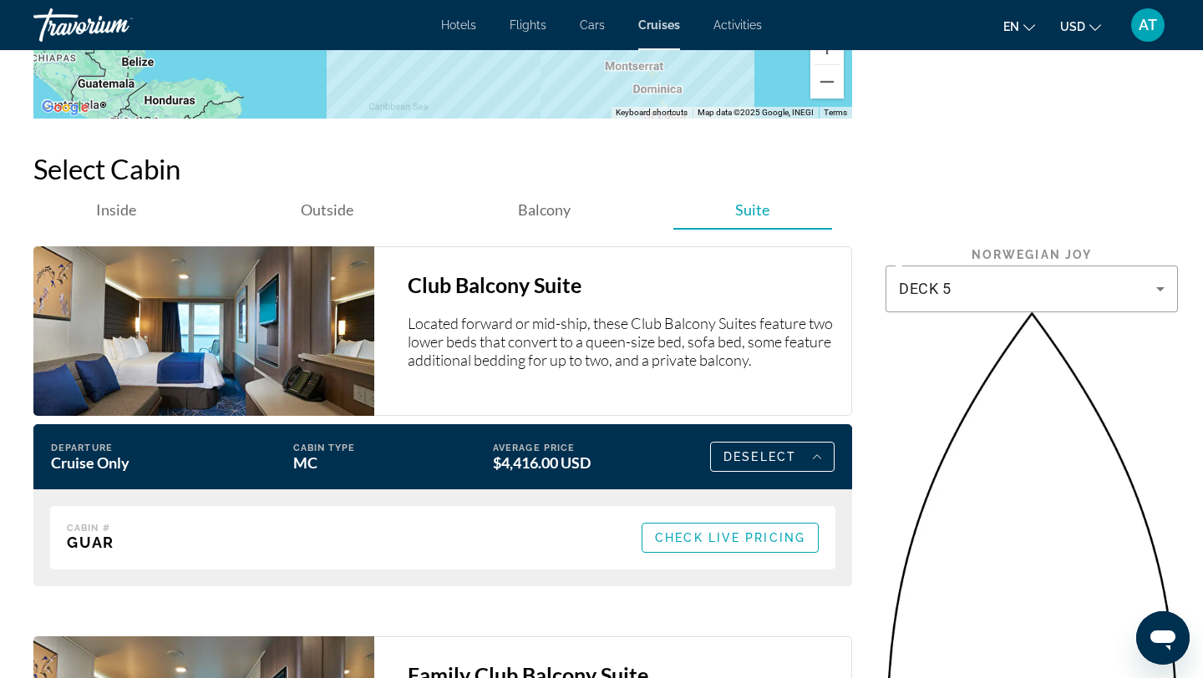
scroll to position [3169, 0]
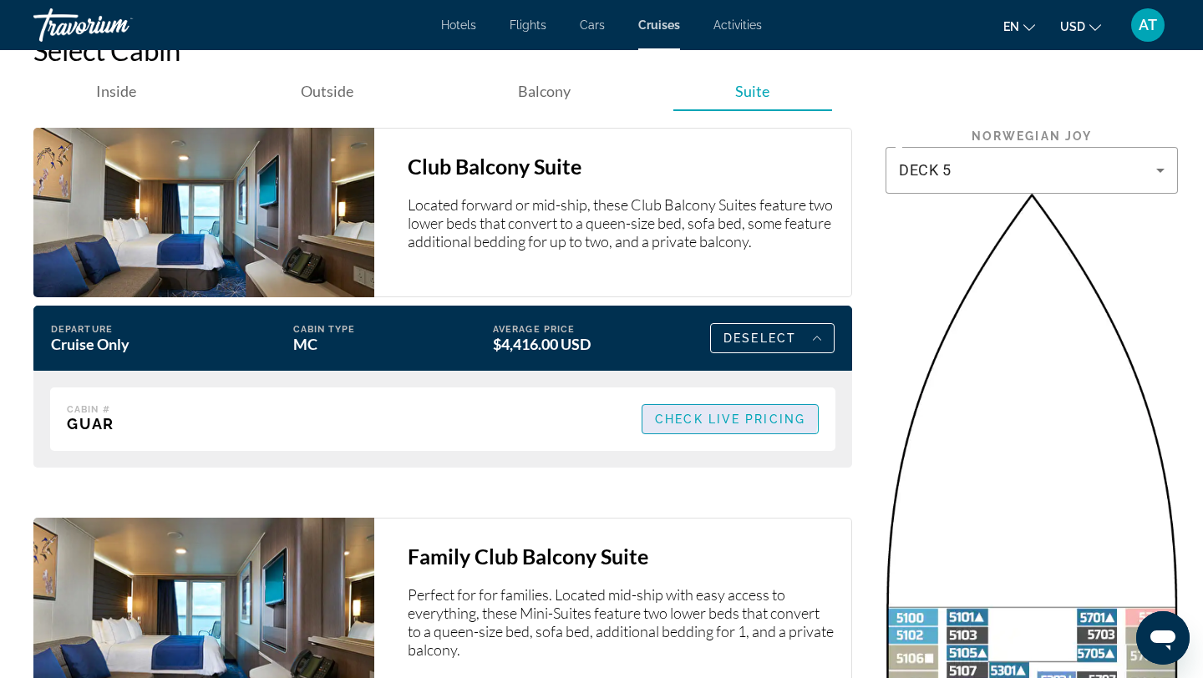
click at [717, 413] on span "Check Live Pricing" at bounding box center [730, 419] width 150 height 13
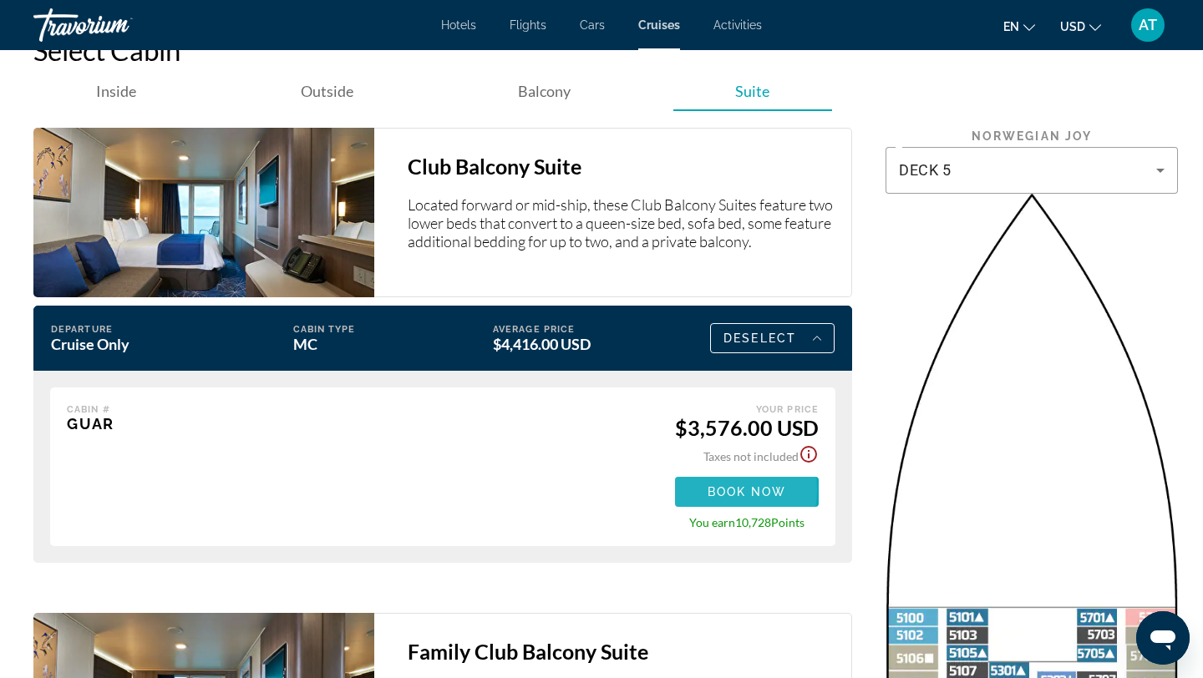
click at [721, 485] on span "Book now" at bounding box center [746, 491] width 79 height 13
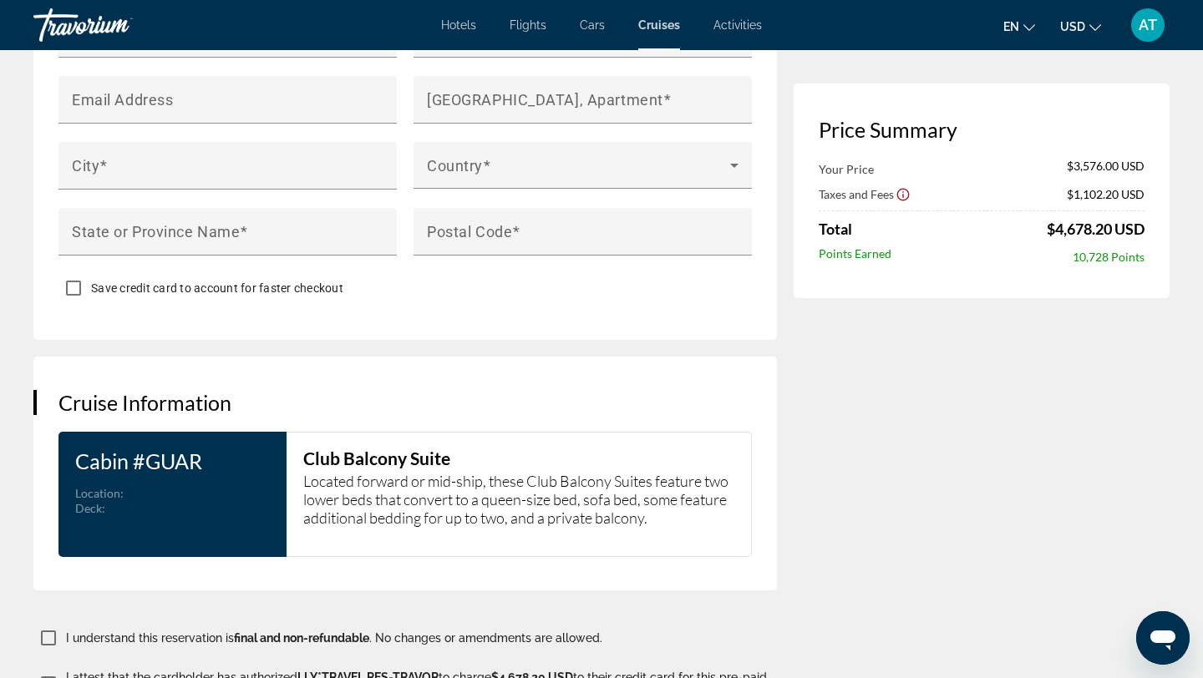
scroll to position [4494, 0]
